Goal: Task Accomplishment & Management: Manage account settings

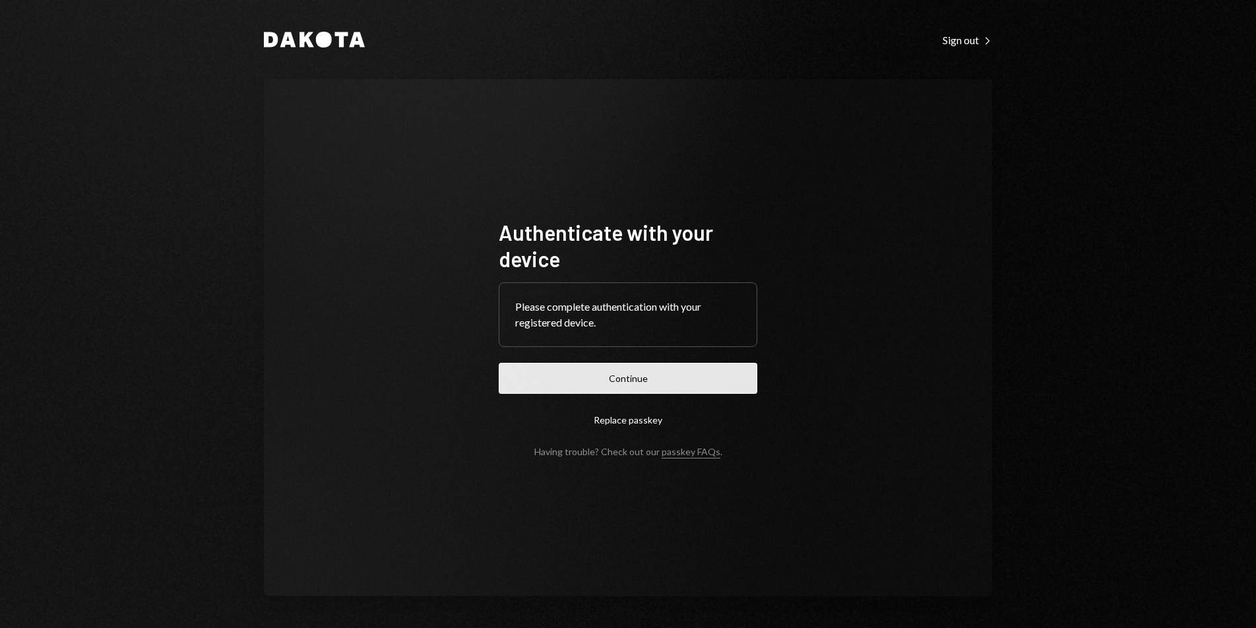
click at [641, 368] on button "Continue" at bounding box center [628, 378] width 259 height 31
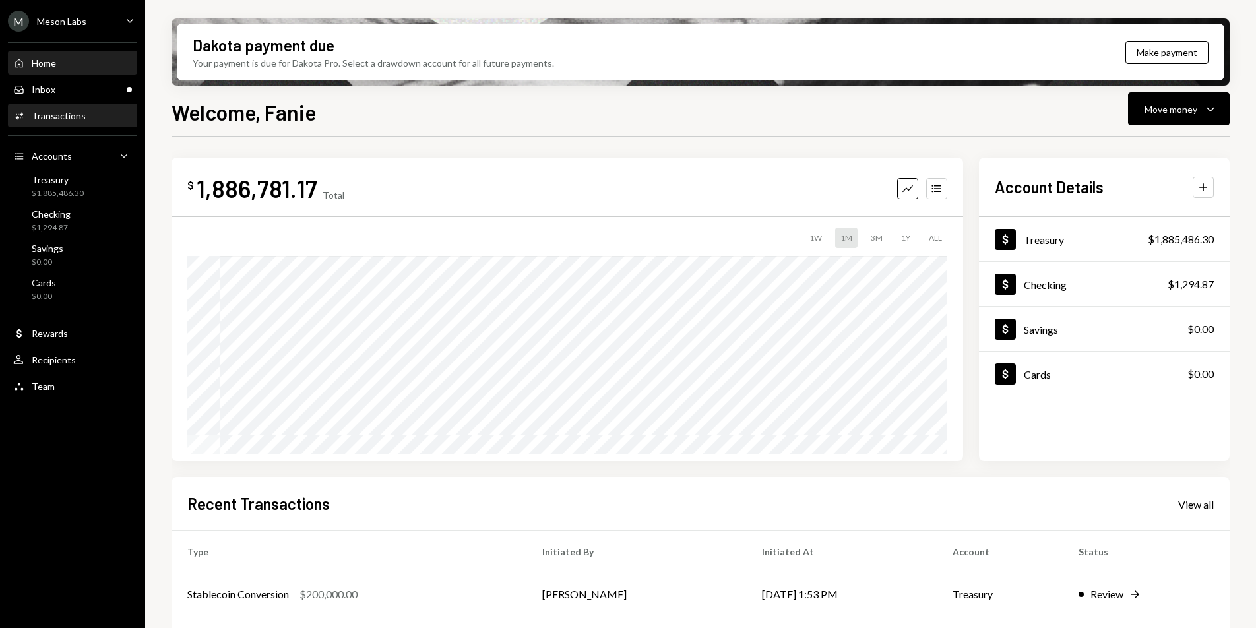
click at [86, 115] on div "Activities Transactions" at bounding box center [72, 116] width 119 height 12
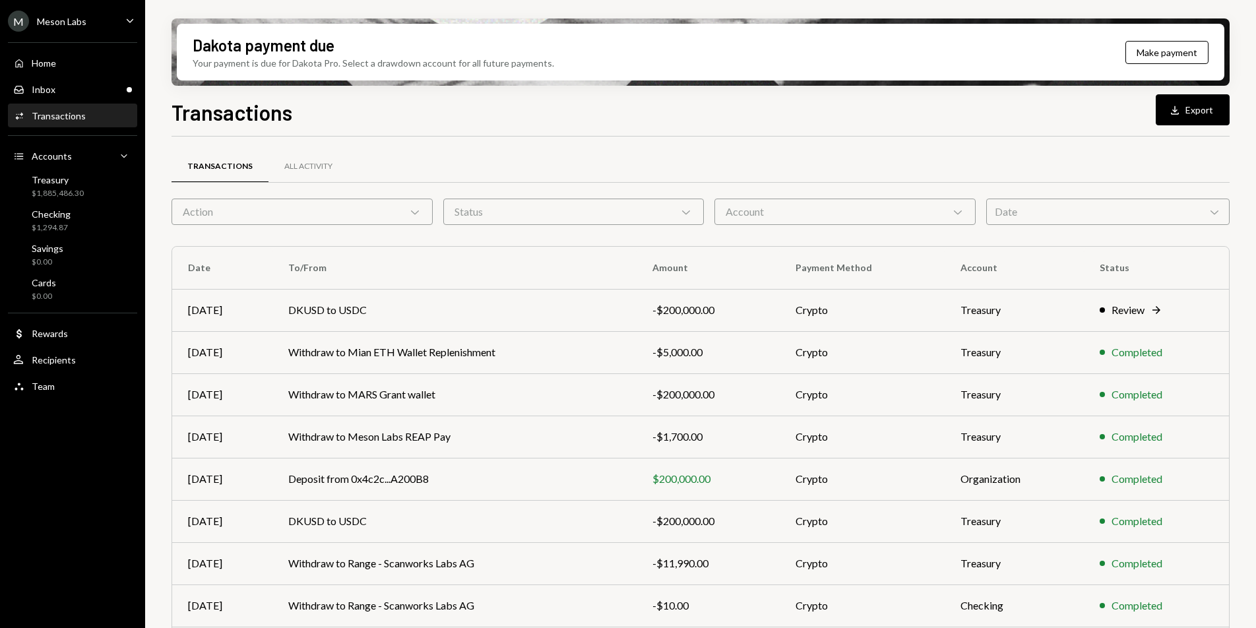
click at [1042, 214] on div "Date Chevron Down" at bounding box center [1107, 212] width 243 height 26
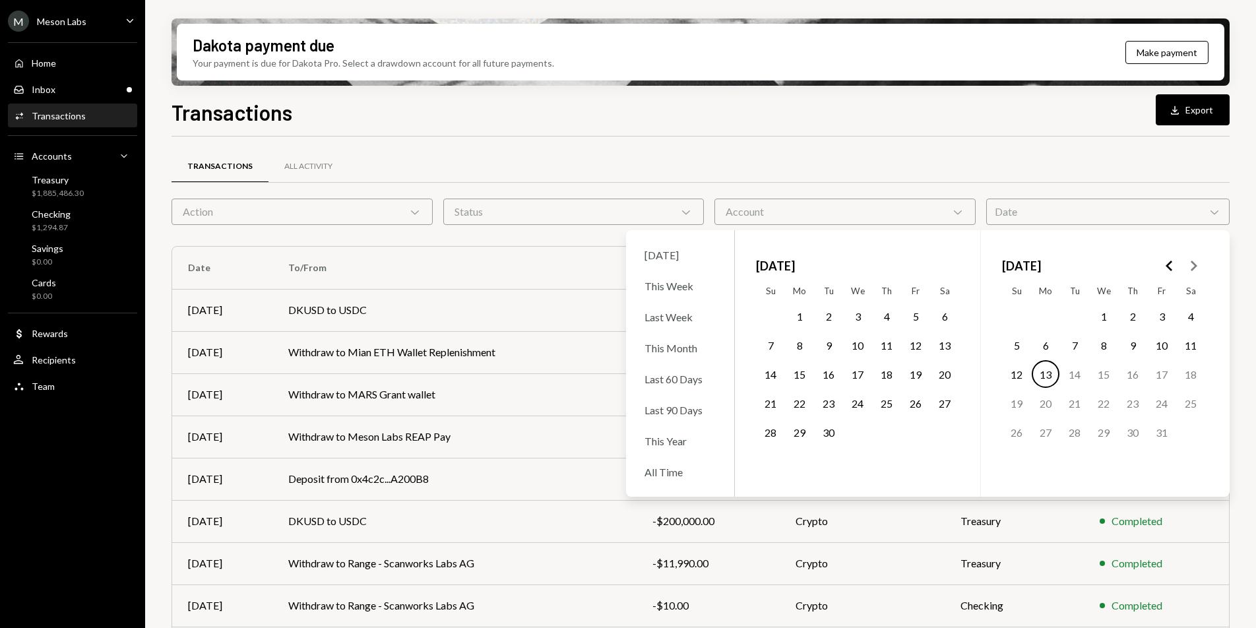
click at [1172, 263] on icon "Go to the Previous Month" at bounding box center [1170, 266] width 16 height 16
click at [1158, 315] on button "1" at bounding box center [1162, 316] width 28 height 28
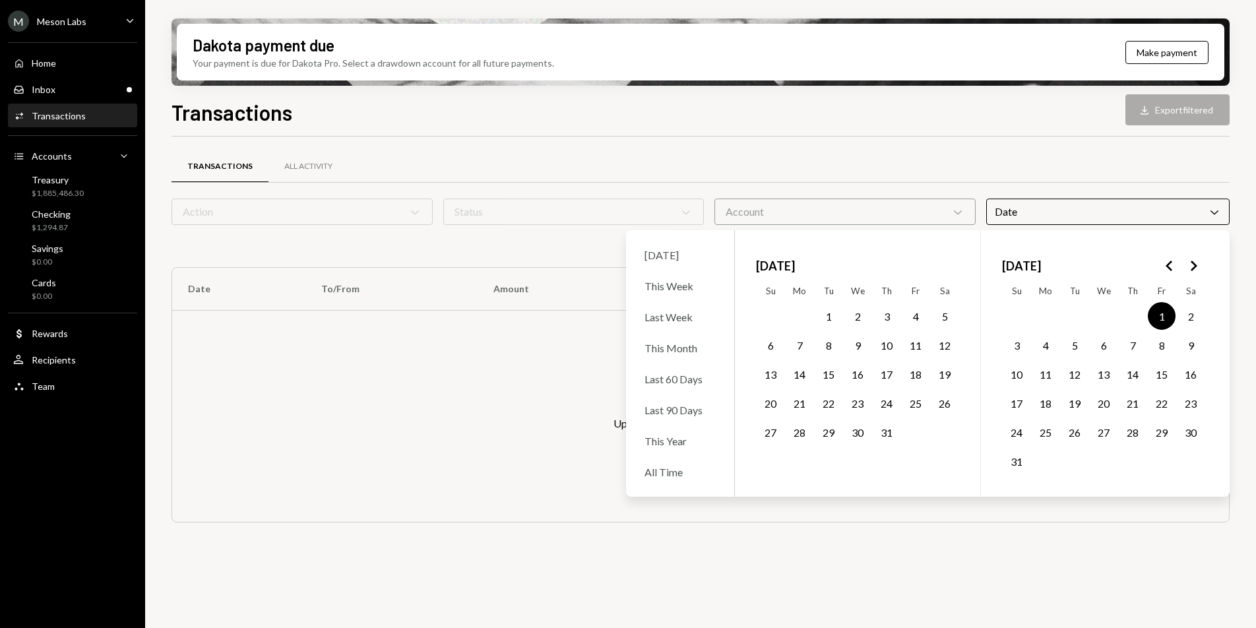
click at [1188, 268] on icon "Go to the Next Month" at bounding box center [1194, 266] width 16 height 16
click at [1040, 378] on button "13" at bounding box center [1046, 374] width 28 height 28
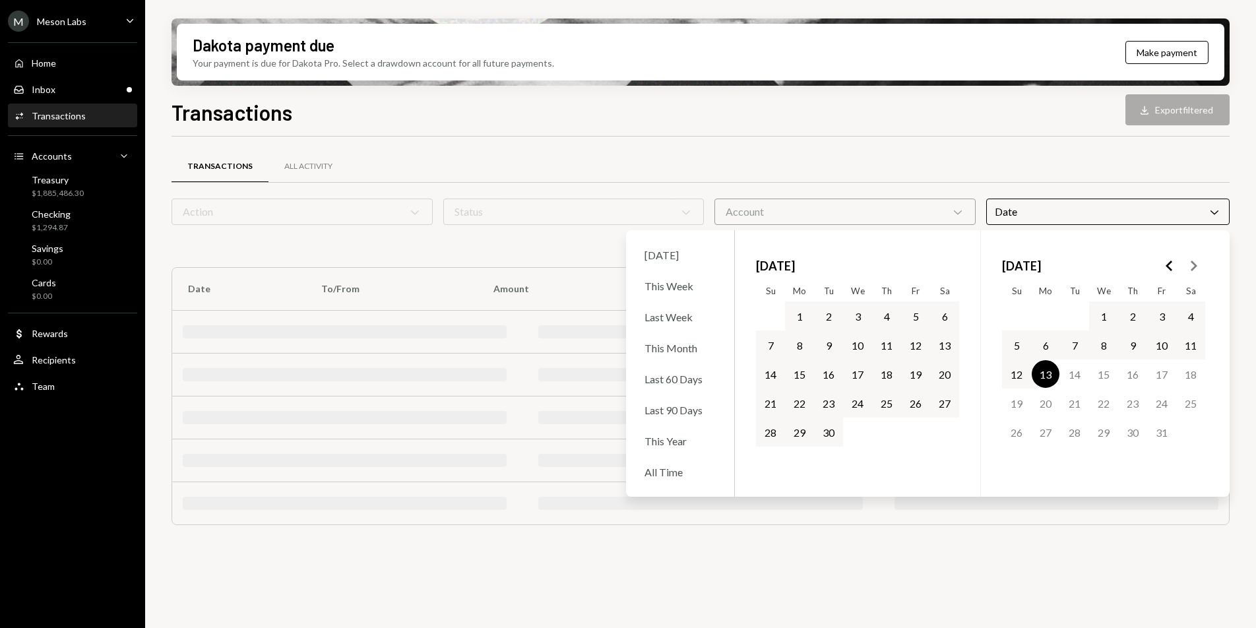
click at [1048, 148] on div "Transactions All Activity Action Chevron Down Status Chevron Down Account Chevr…" at bounding box center [701, 344] width 1058 height 415
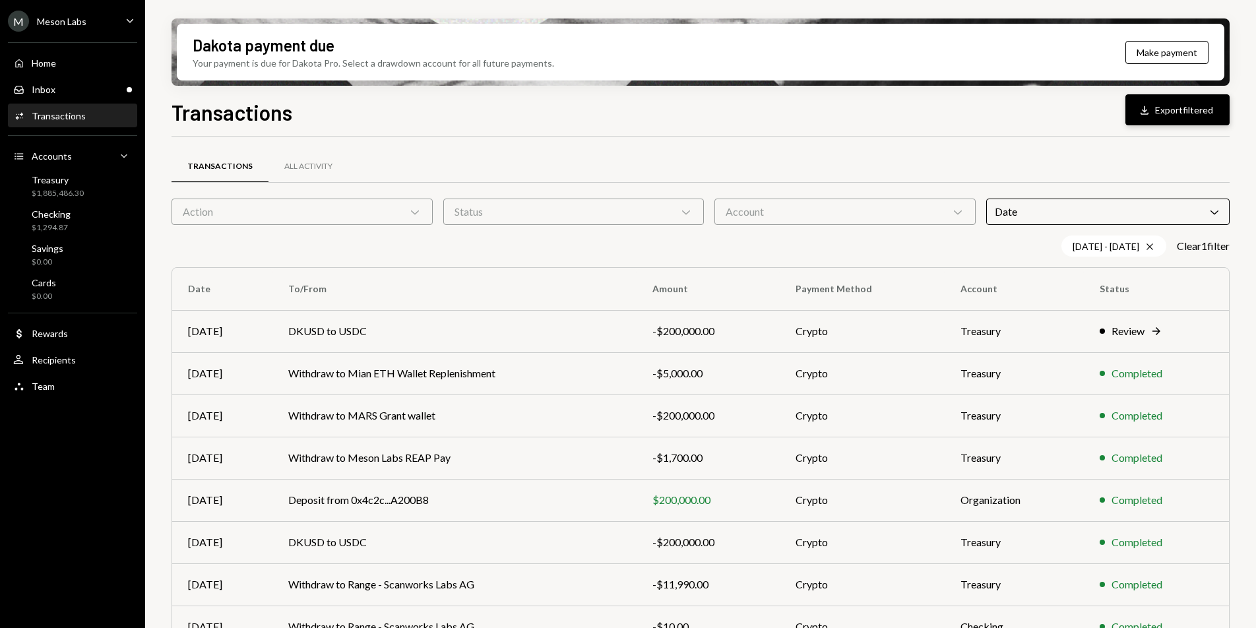
click at [1181, 110] on button "Download Export filtered" at bounding box center [1177, 109] width 104 height 31
click at [93, 20] on div "M Meson Labs Caret Down" at bounding box center [72, 21] width 145 height 21
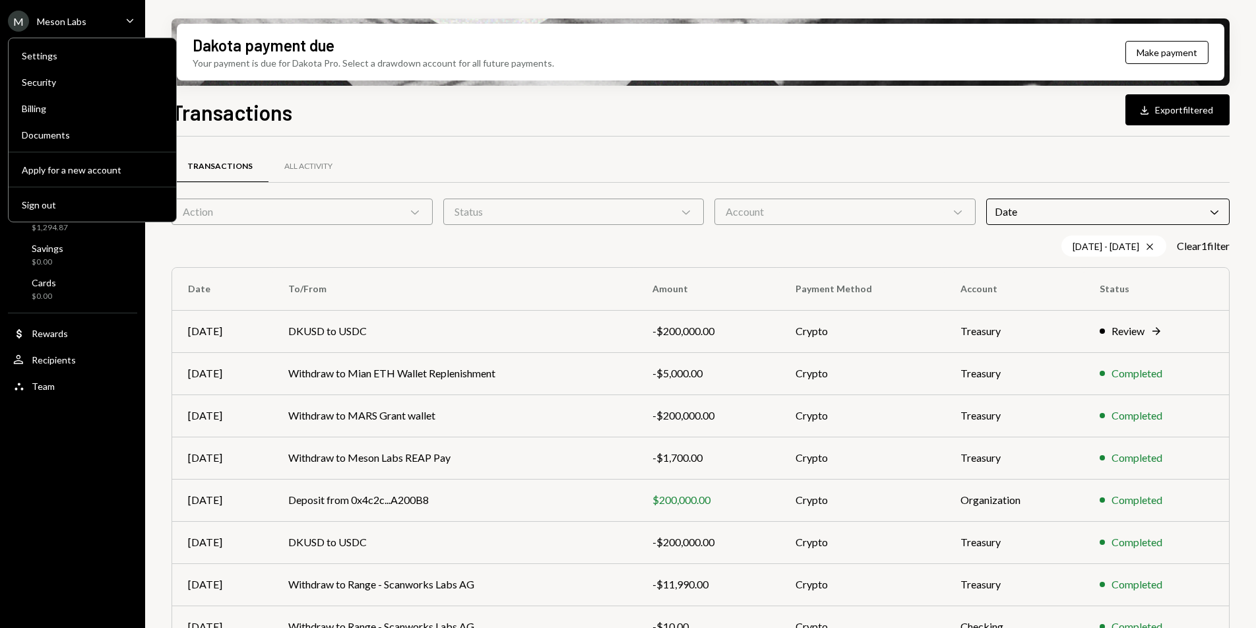
click at [216, 7] on div "Dakota payment due Your payment is due for Dakota Pro. Select a drawdown accoun…" at bounding box center [700, 314] width 1111 height 628
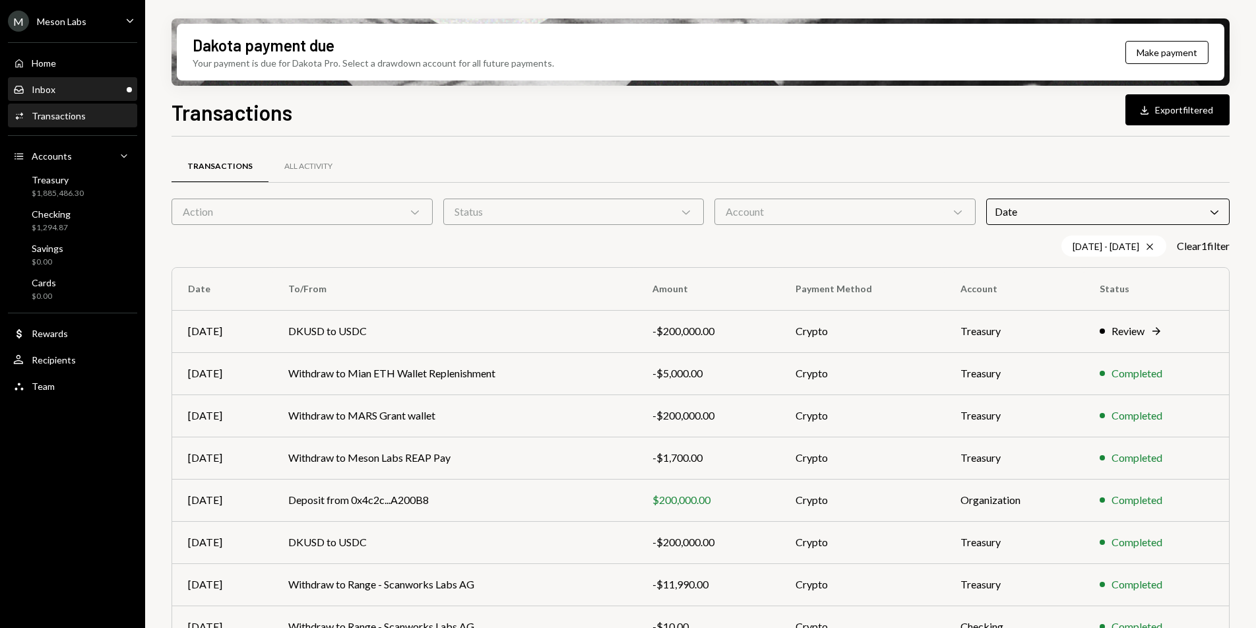
click at [86, 95] on div "Inbox Inbox" at bounding box center [72, 90] width 119 height 22
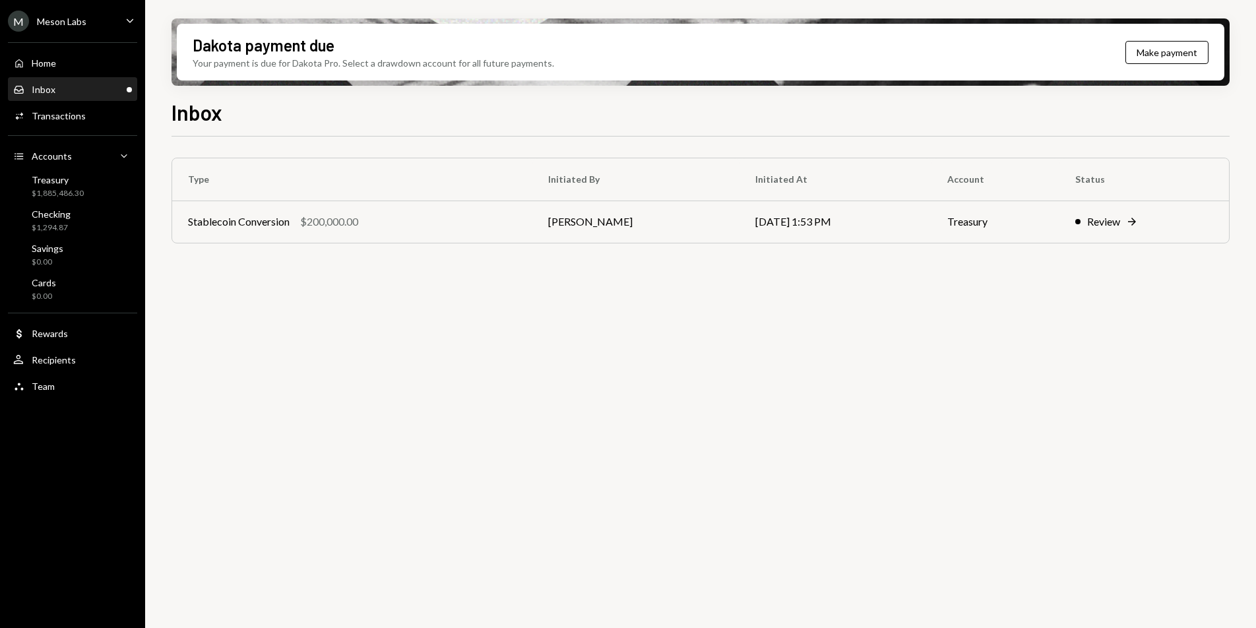
click at [74, 21] on div "Meson Labs" at bounding box center [61, 21] width 49 height 11
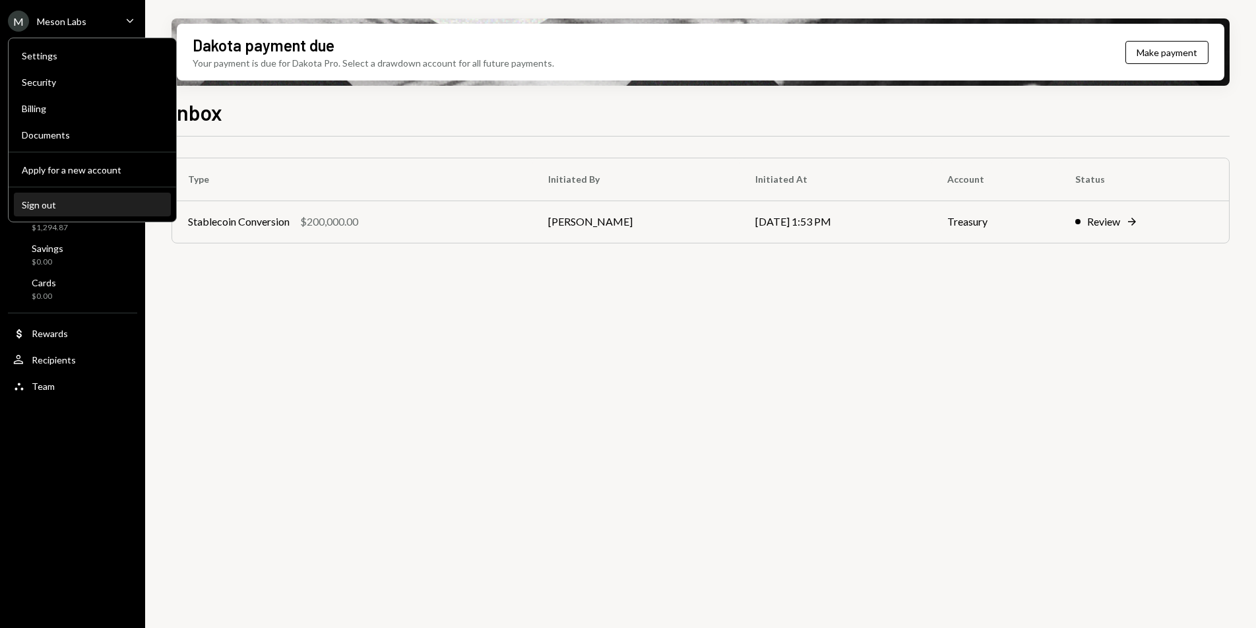
click at [83, 203] on div "Sign out" at bounding box center [92, 204] width 141 height 11
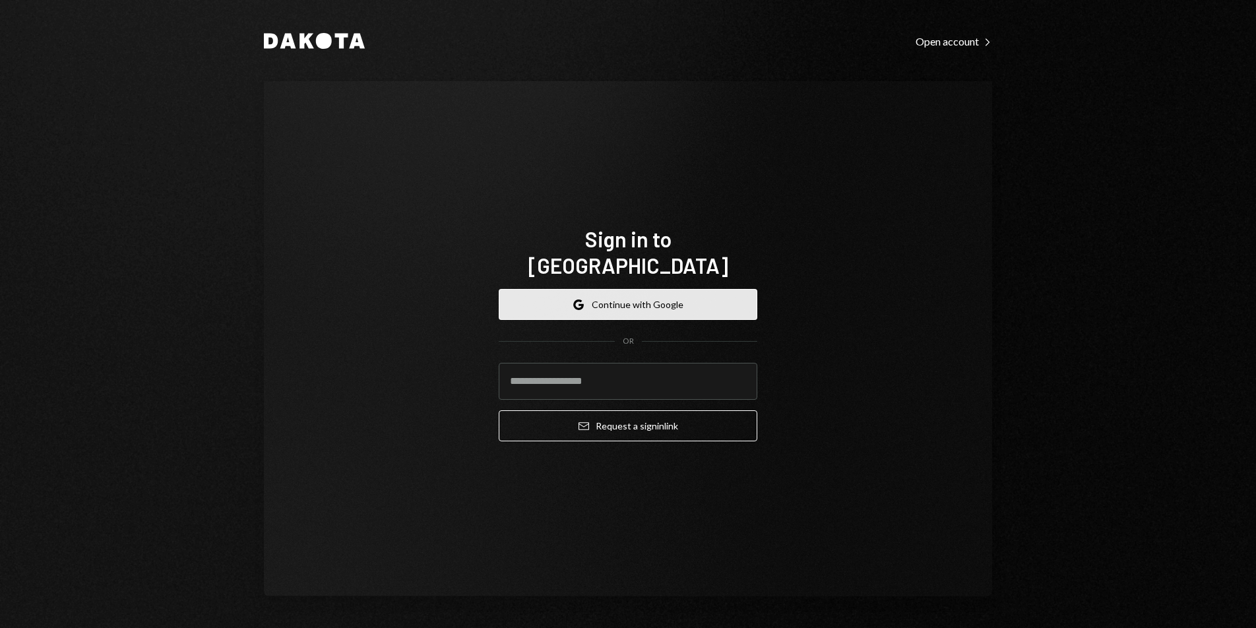
click at [619, 289] on button "Google Continue with Google" at bounding box center [628, 304] width 259 height 31
